Goal: Information Seeking & Learning: Learn about a topic

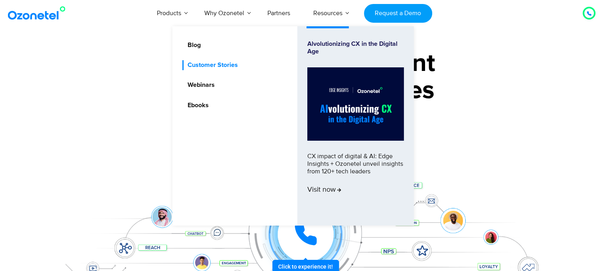
click at [225, 66] on link "Customer Stories" at bounding box center [210, 65] width 57 height 10
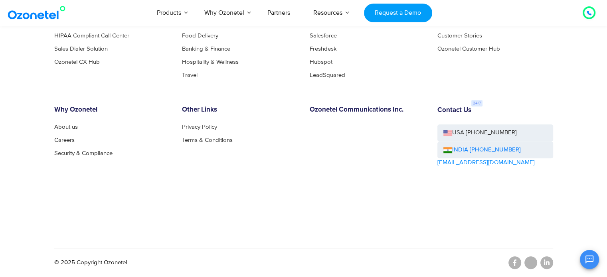
scroll to position [579, 0]
